Goal: Transaction & Acquisition: Obtain resource

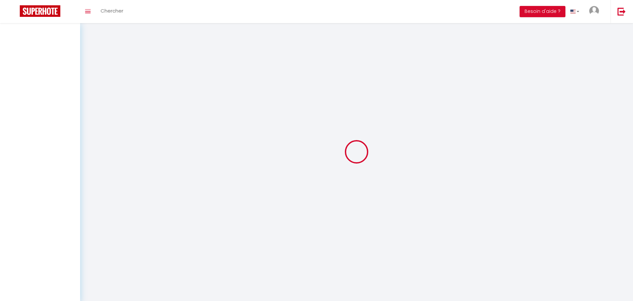
select select "2025"
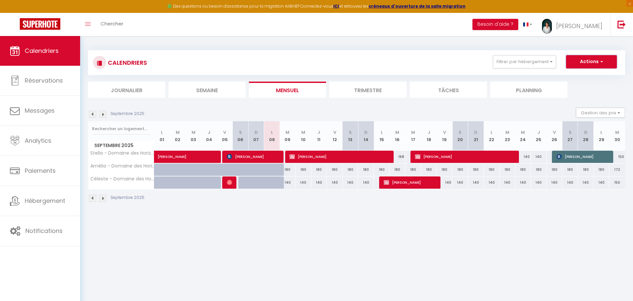
click at [597, 63] on button "Actions" at bounding box center [591, 61] width 51 height 13
click at [582, 86] on link "Exporter les réservations" at bounding box center [584, 87] width 57 height 10
type input "[EMAIL_ADDRESS][DOMAIN_NAME]"
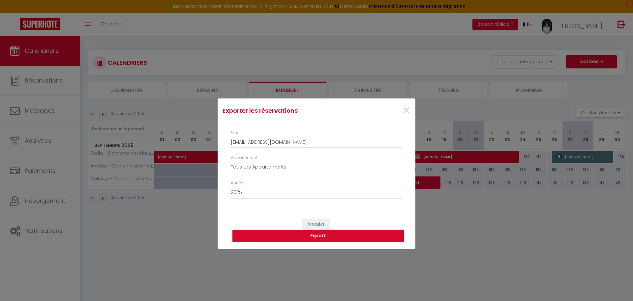
click at [328, 236] on button "Export" at bounding box center [319, 235] width 172 height 13
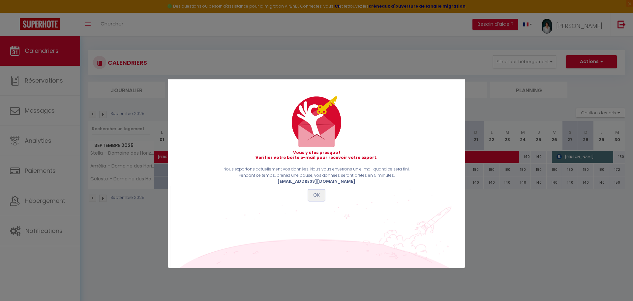
click at [316, 197] on button "OK" at bounding box center [316, 194] width 16 height 11
